Goal: Transaction & Acquisition: Download file/media

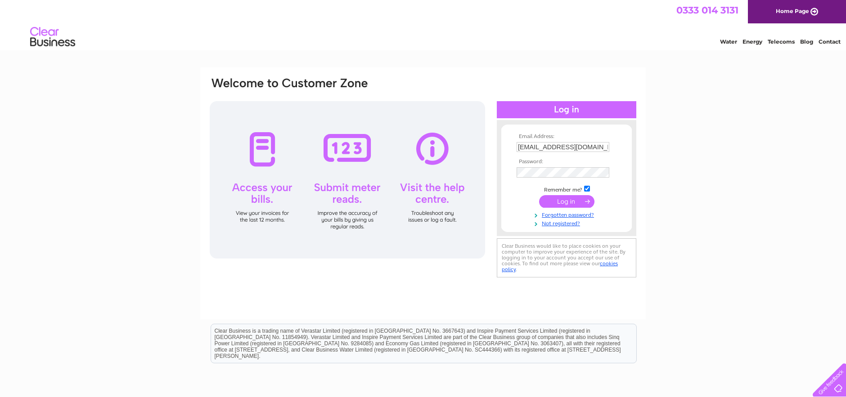
click at [570, 204] on input "submit" at bounding box center [566, 201] width 55 height 13
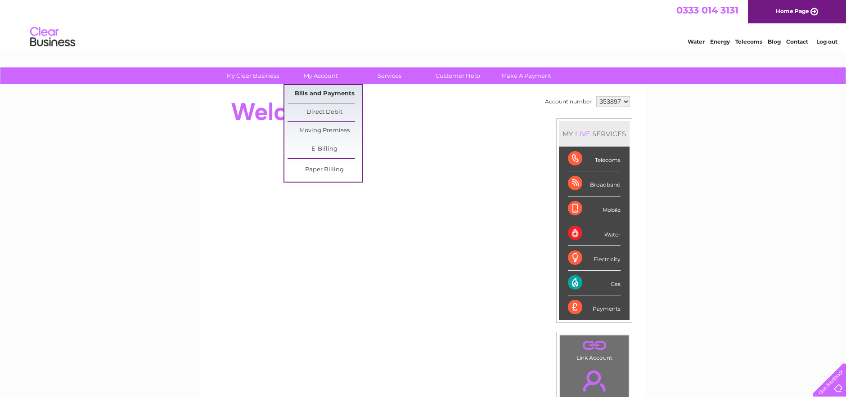
click at [325, 93] on link "Bills and Payments" at bounding box center [324, 94] width 74 height 18
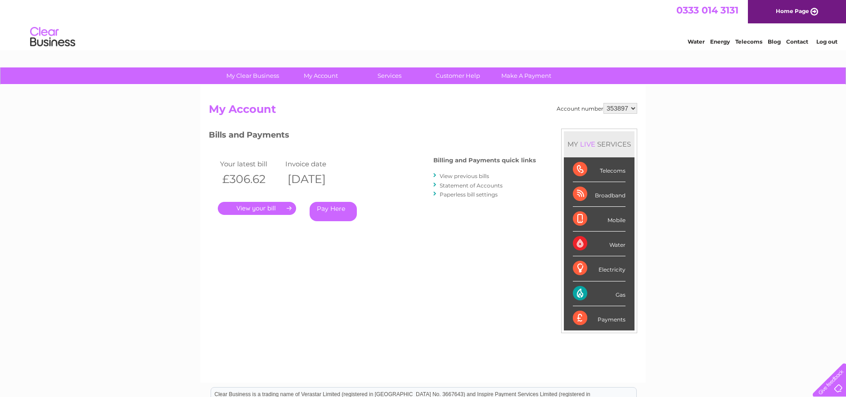
click at [603, 103] on select "353897 922780" at bounding box center [620, 108] width 34 height 11
select select "922780"
click option "922780" at bounding box center [0, 0] width 0 height 0
click at [289, 207] on link "." at bounding box center [257, 208] width 78 height 13
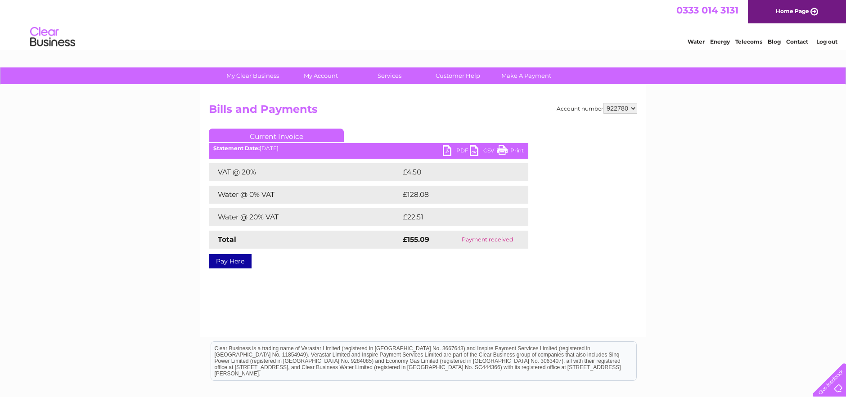
click at [454, 150] on link "PDF" at bounding box center [456, 151] width 27 height 13
click at [603, 103] on select "353897 922780" at bounding box center [620, 108] width 34 height 11
select select "353897"
click option "353897" at bounding box center [0, 0] width 0 height 0
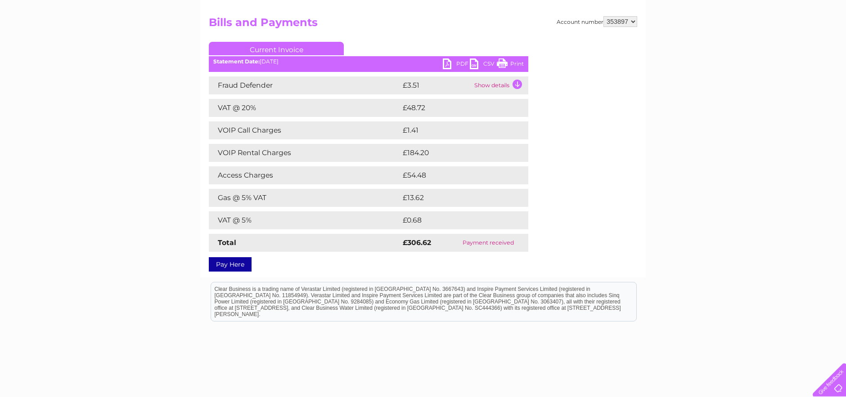
scroll to position [92, 0]
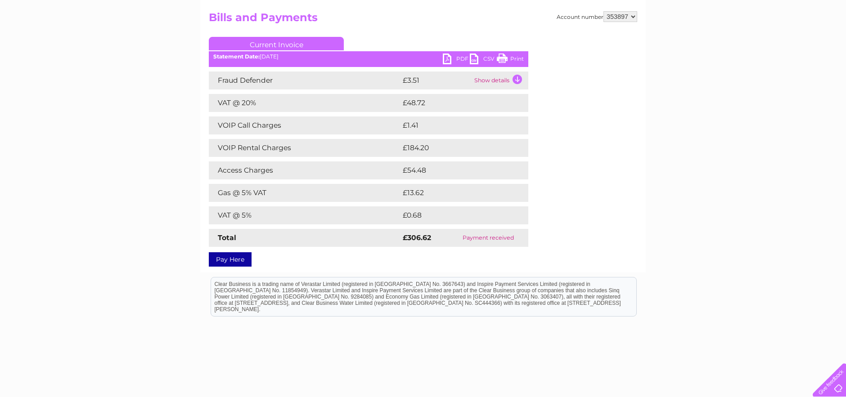
click at [456, 58] on link "PDF" at bounding box center [456, 60] width 27 height 13
